Goal: Task Accomplishment & Management: Manage account settings

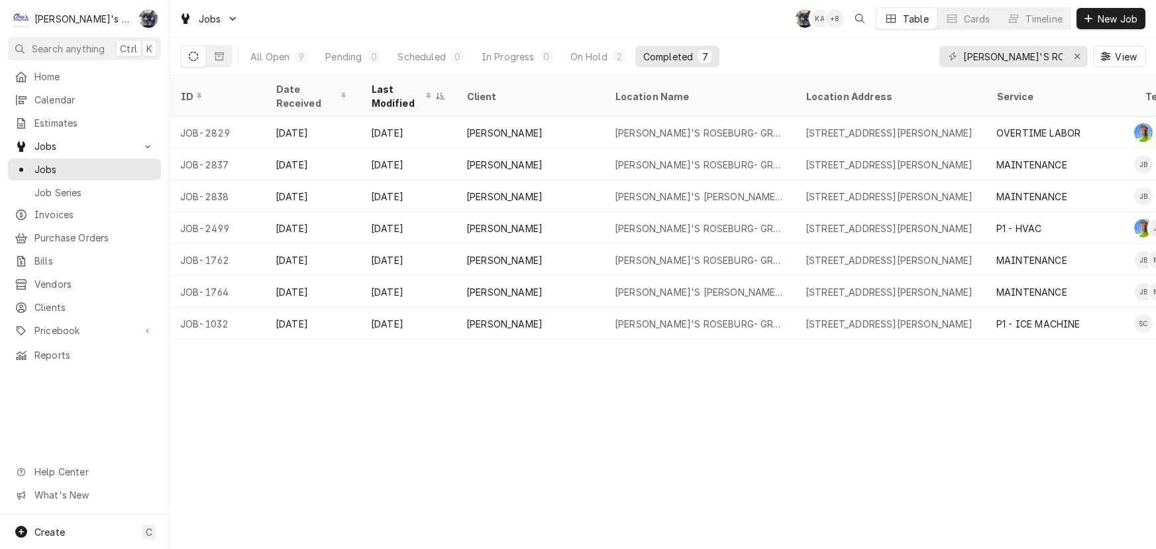
click at [1074, 54] on icon "Erase input" at bounding box center [1077, 56] width 7 height 9
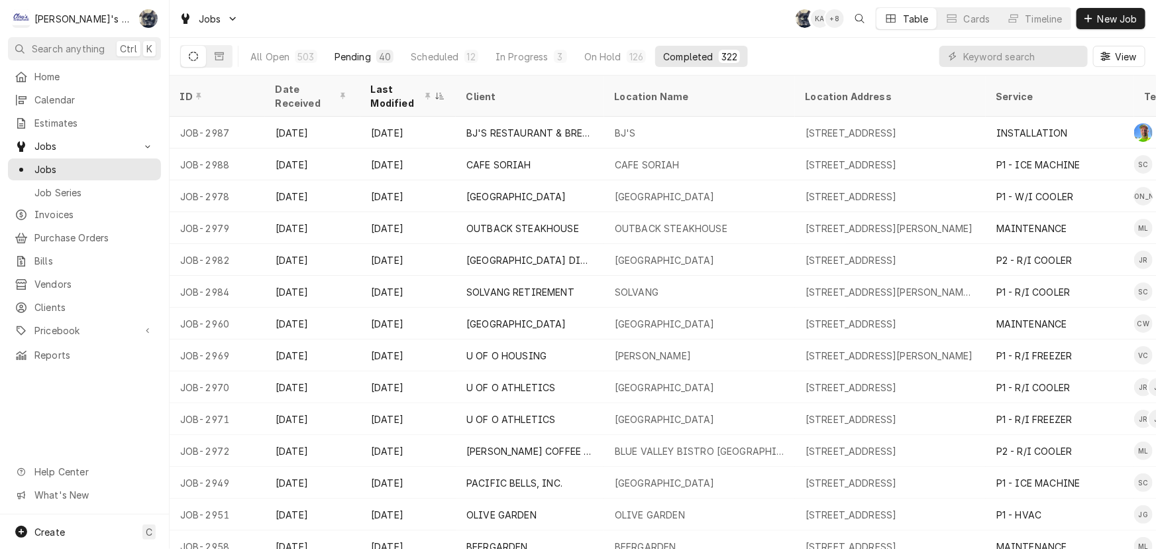
click at [383, 56] on div "40" at bounding box center [385, 57] width 12 height 14
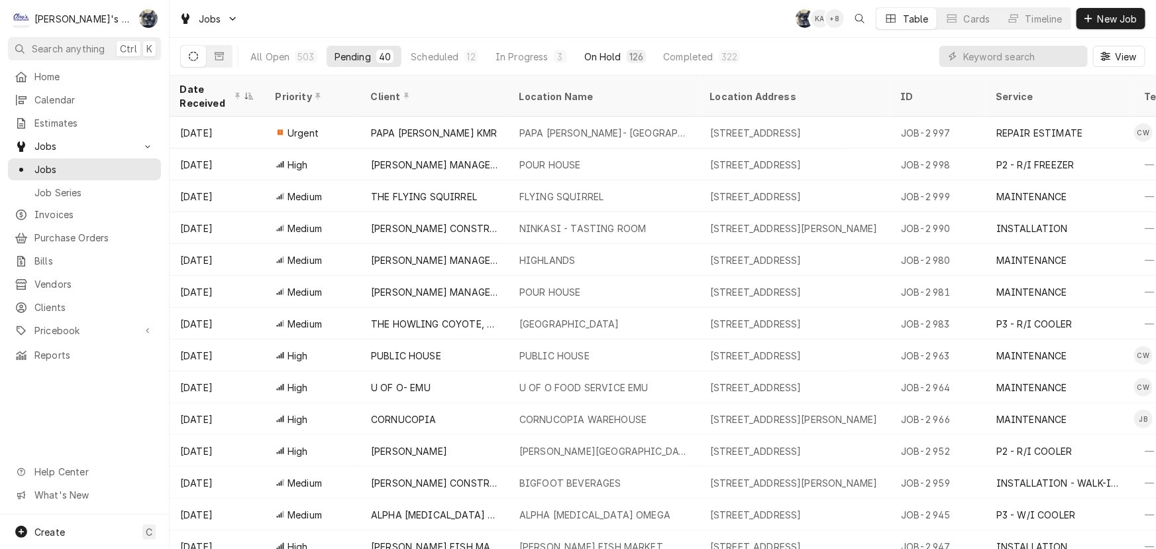
click at [630, 56] on div "126" at bounding box center [637, 57] width 14 height 14
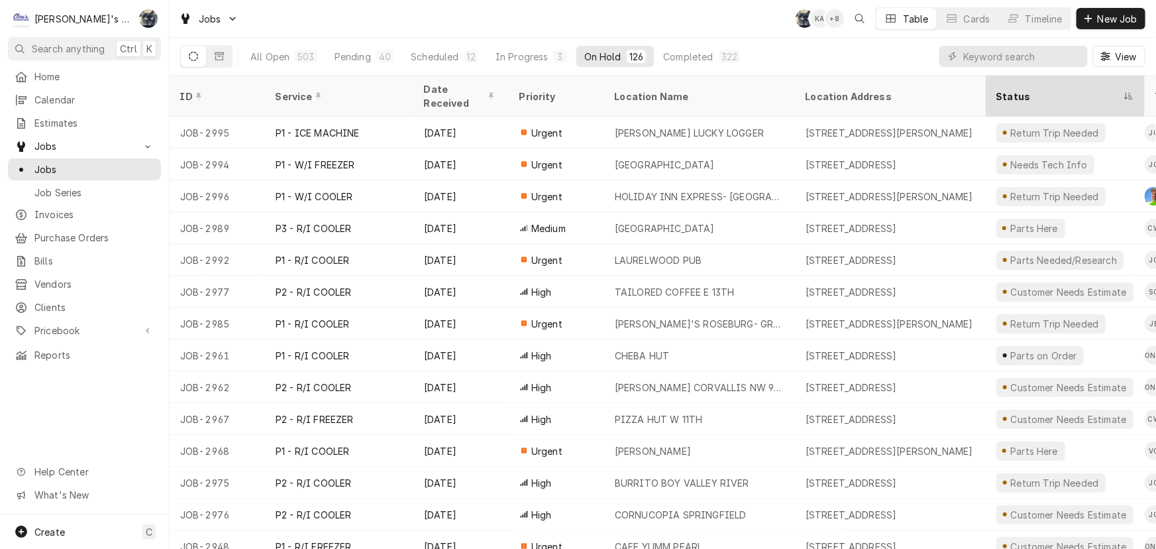
click at [1010, 93] on div "Status" at bounding box center [1066, 96] width 154 height 36
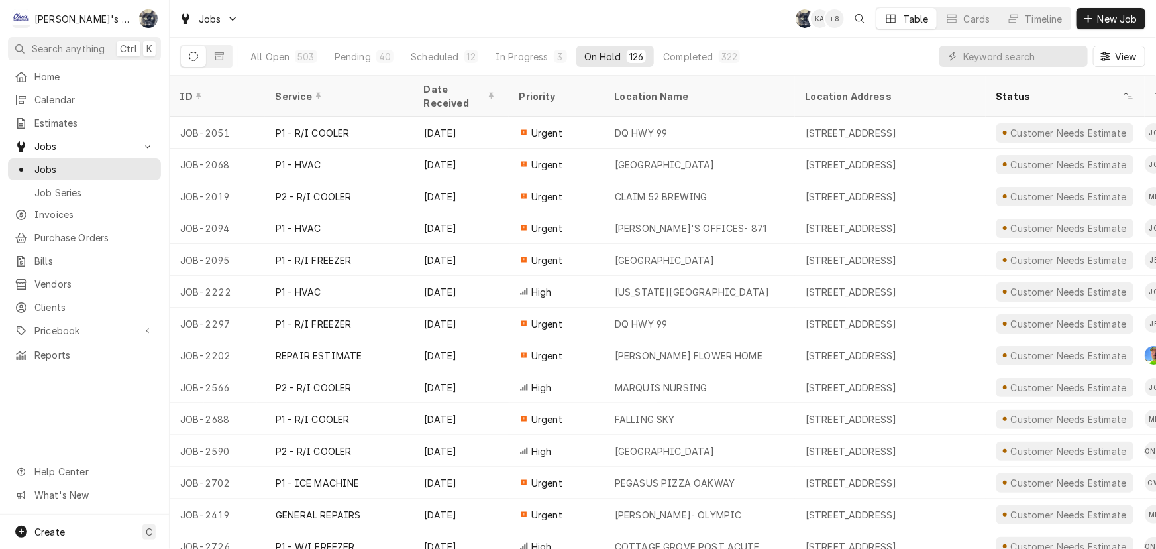
click at [642, 24] on div "Jobs SB KA + 8 Table Cards Timeline New Job" at bounding box center [663, 18] width 987 height 37
click at [361, 50] on div "Pending" at bounding box center [353, 57] width 36 height 14
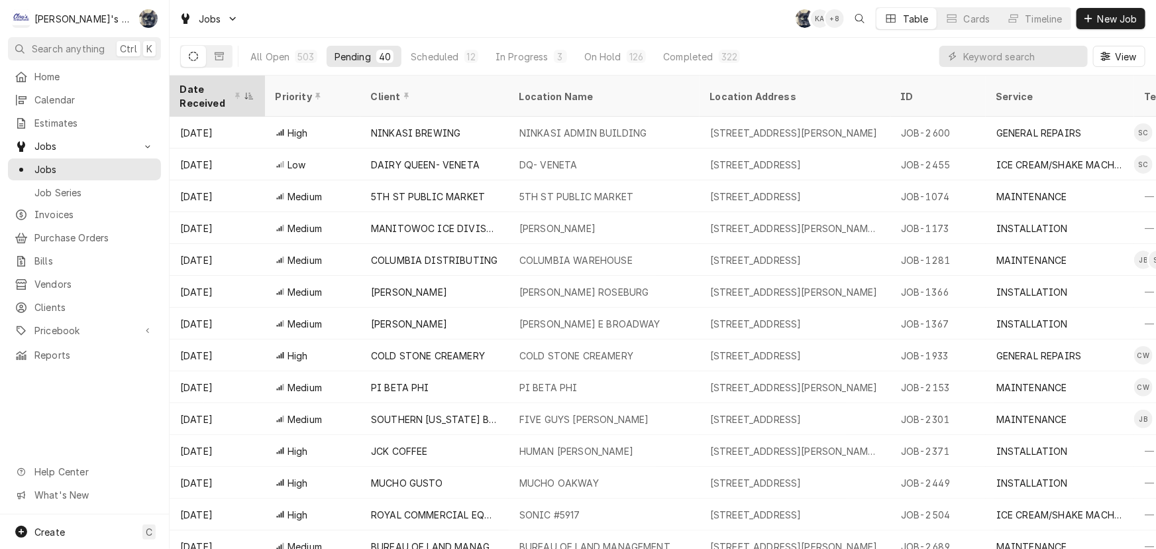
click at [186, 93] on div "Date Received" at bounding box center [210, 96] width 61 height 28
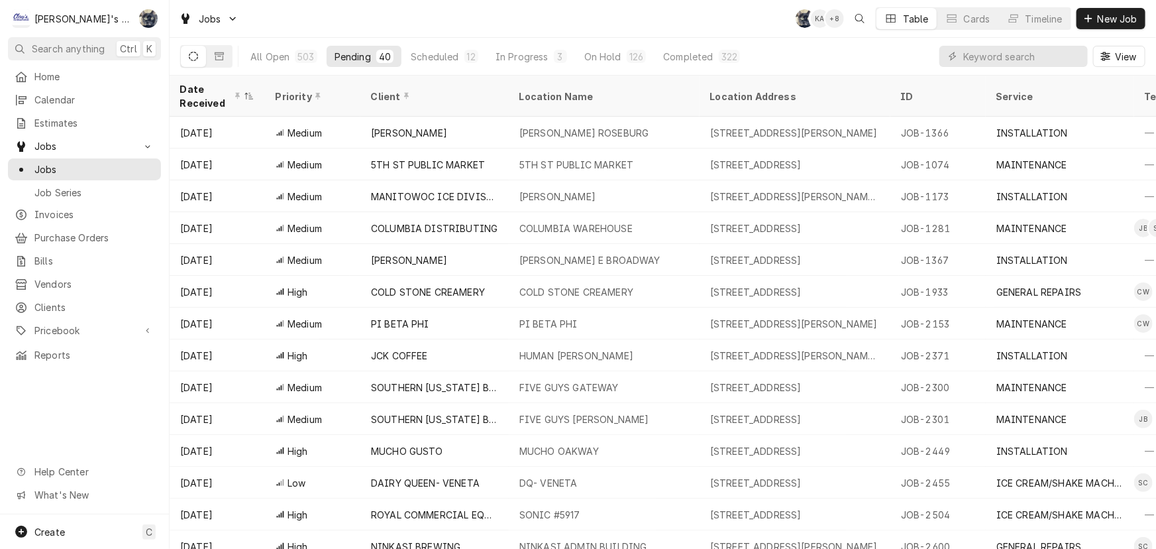
click at [186, 93] on div "Date Received" at bounding box center [210, 96] width 61 height 28
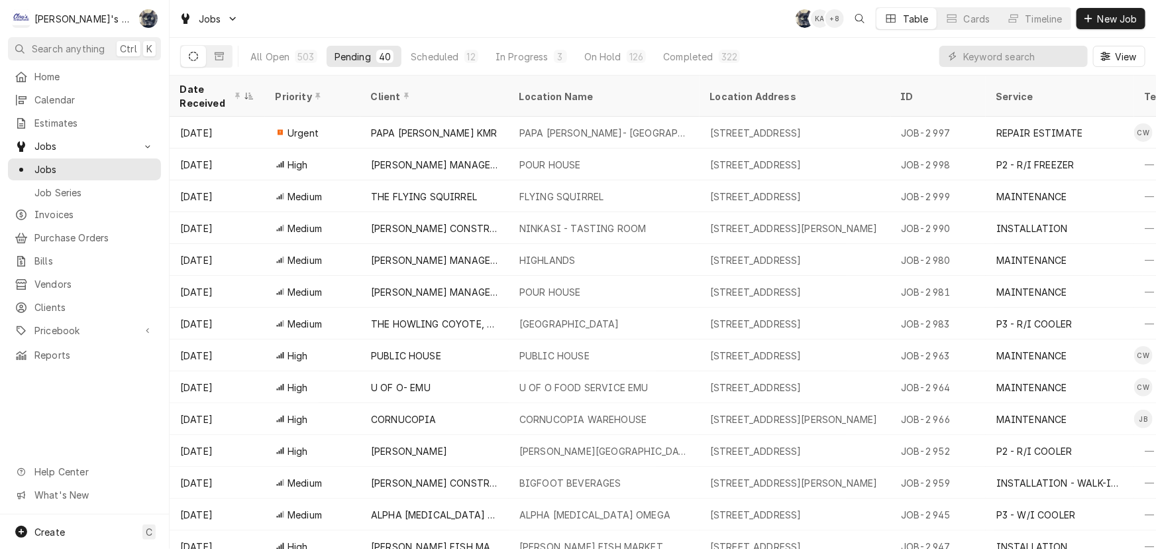
click at [274, 26] on div "Jobs SB KA + 8 Table Cards Timeline New Job" at bounding box center [663, 18] width 987 height 37
